Goal: Task Accomplishment & Management: Complete application form

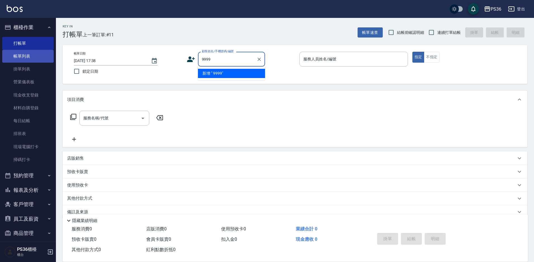
type input "9999"
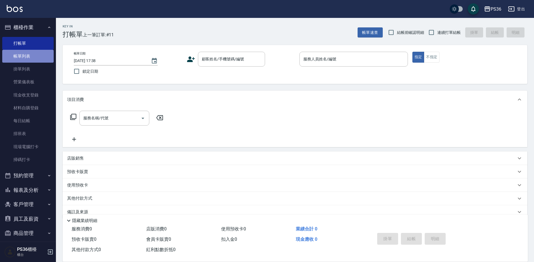
click at [35, 57] on link "帳單列表" at bounding box center [27, 56] width 51 height 13
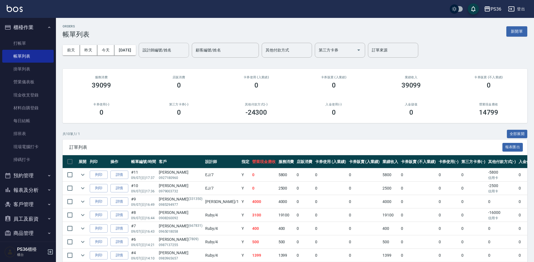
click at [162, 51] on input "設計師編號/姓名" at bounding box center [163, 50] width 45 height 10
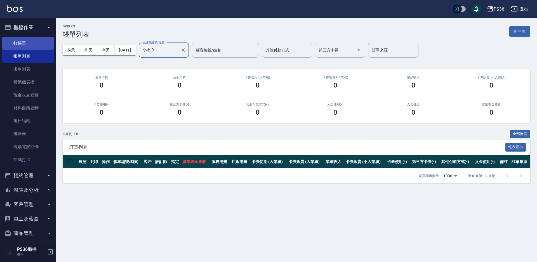
type input "小布-9"
click at [36, 45] on link "打帳單" at bounding box center [27, 43] width 51 height 13
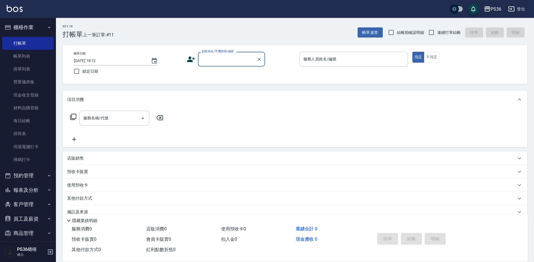
click at [224, 63] on input "顧客姓名/手機號碼/編號" at bounding box center [227, 59] width 54 height 10
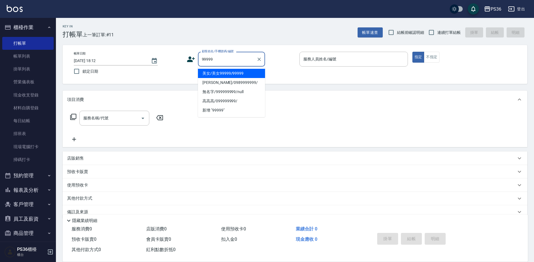
type input "美女/美女99999/99999"
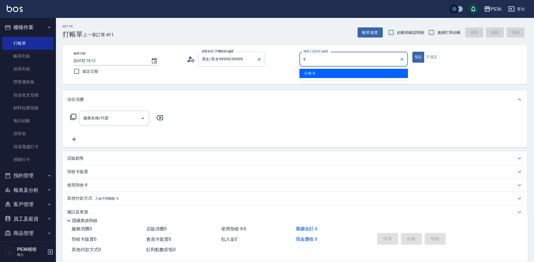
type input "小布-9"
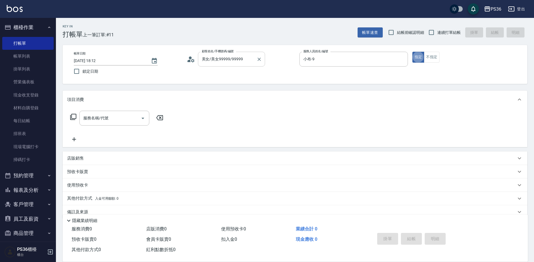
type button "true"
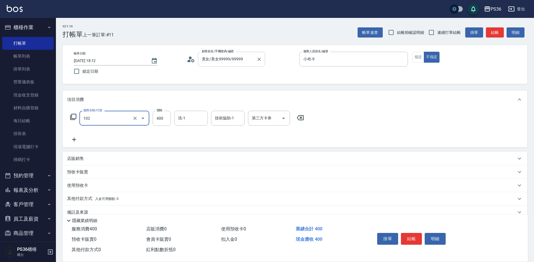
type input "精油洗髮(102)"
type input "600"
type input "[PERSON_NAME]-22"
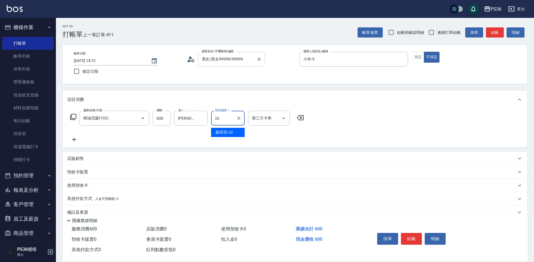
type input "[PERSON_NAME]-22"
click at [406, 235] on button "結帳" at bounding box center [411, 239] width 21 height 12
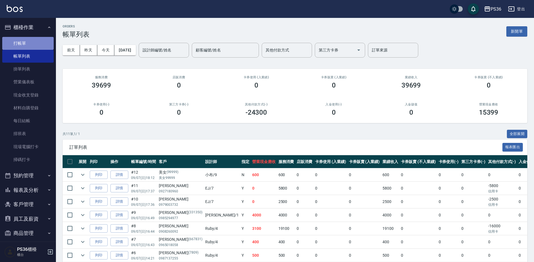
click at [32, 44] on link "打帳單" at bounding box center [27, 43] width 51 height 13
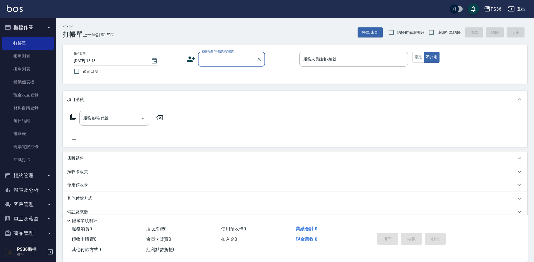
click at [204, 61] on input "顧客姓名/手機號碼/編號" at bounding box center [227, 59] width 54 height 10
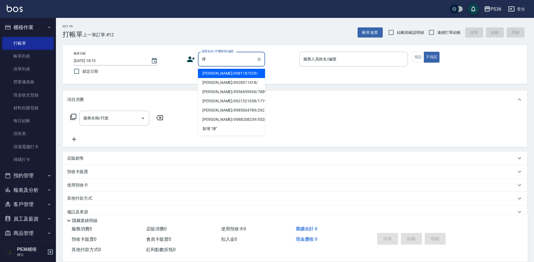
click at [230, 75] on li "[PERSON_NAME]/0981187329/" at bounding box center [231, 73] width 67 height 9
type input "[PERSON_NAME]/0981187329/"
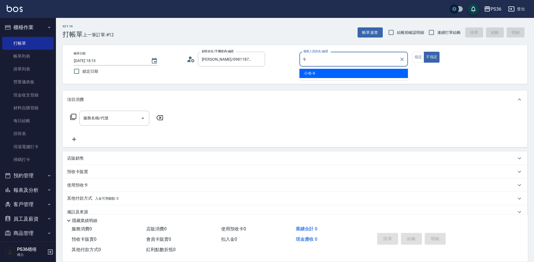
type input "小布-9"
type button "false"
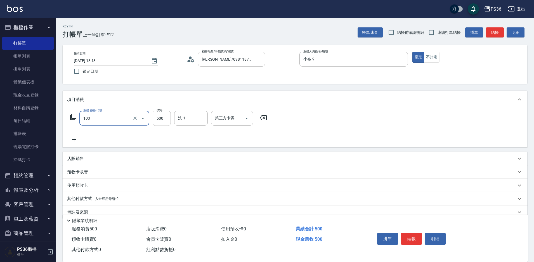
type input "B級洗剪(103)"
click at [412, 234] on button "結帳" at bounding box center [411, 239] width 21 height 12
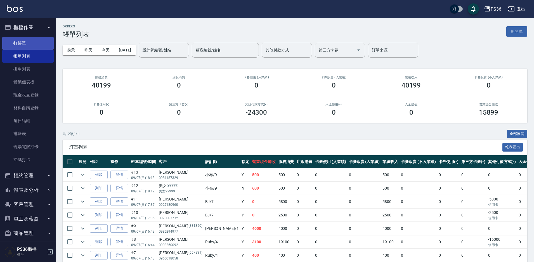
click at [20, 38] on link "打帳單" at bounding box center [27, 43] width 51 height 13
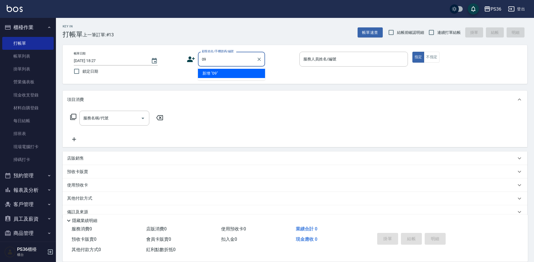
type input "0"
click at [226, 71] on li "[PERSON_NAME]/[PERSON_NAME]6692/6692" at bounding box center [231, 73] width 67 height 9
type input "[PERSON_NAME]/[PERSON_NAME]6692/6692"
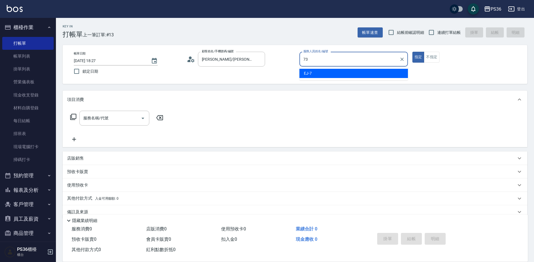
type input "73"
click at [412, 52] on button "指定" at bounding box center [418, 57] width 12 height 11
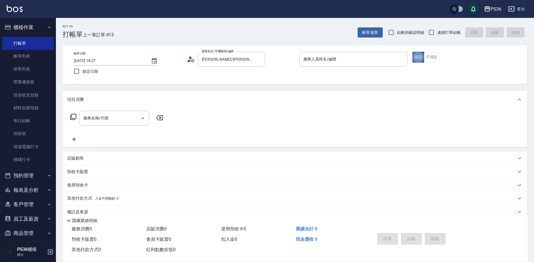
type button "true"
click at [334, 65] on div "服務人員姓名/編號" at bounding box center [353, 59] width 108 height 15
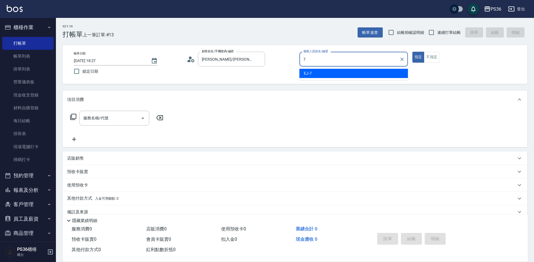
type input "EJ-7"
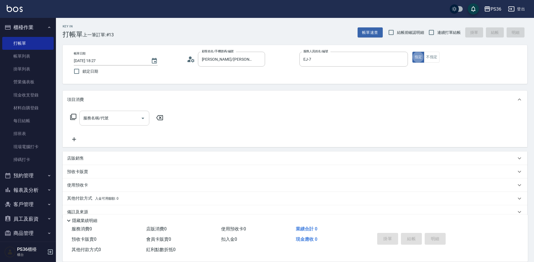
click at [108, 115] on input "服務名稱/代號" at bounding box center [110, 118] width 56 height 10
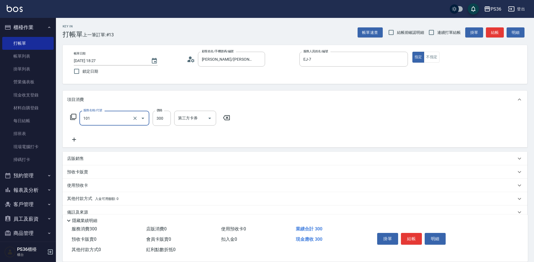
type input "洗髮(101)"
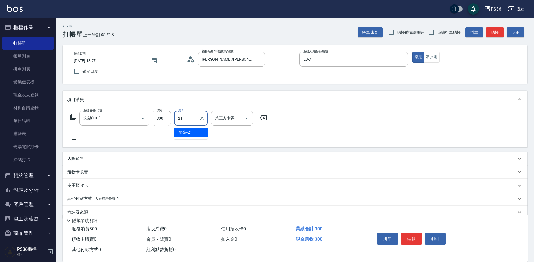
type input "酪梨-21"
click at [411, 235] on button "結帳" at bounding box center [411, 239] width 21 height 12
